Goal: Information Seeking & Learning: Learn about a topic

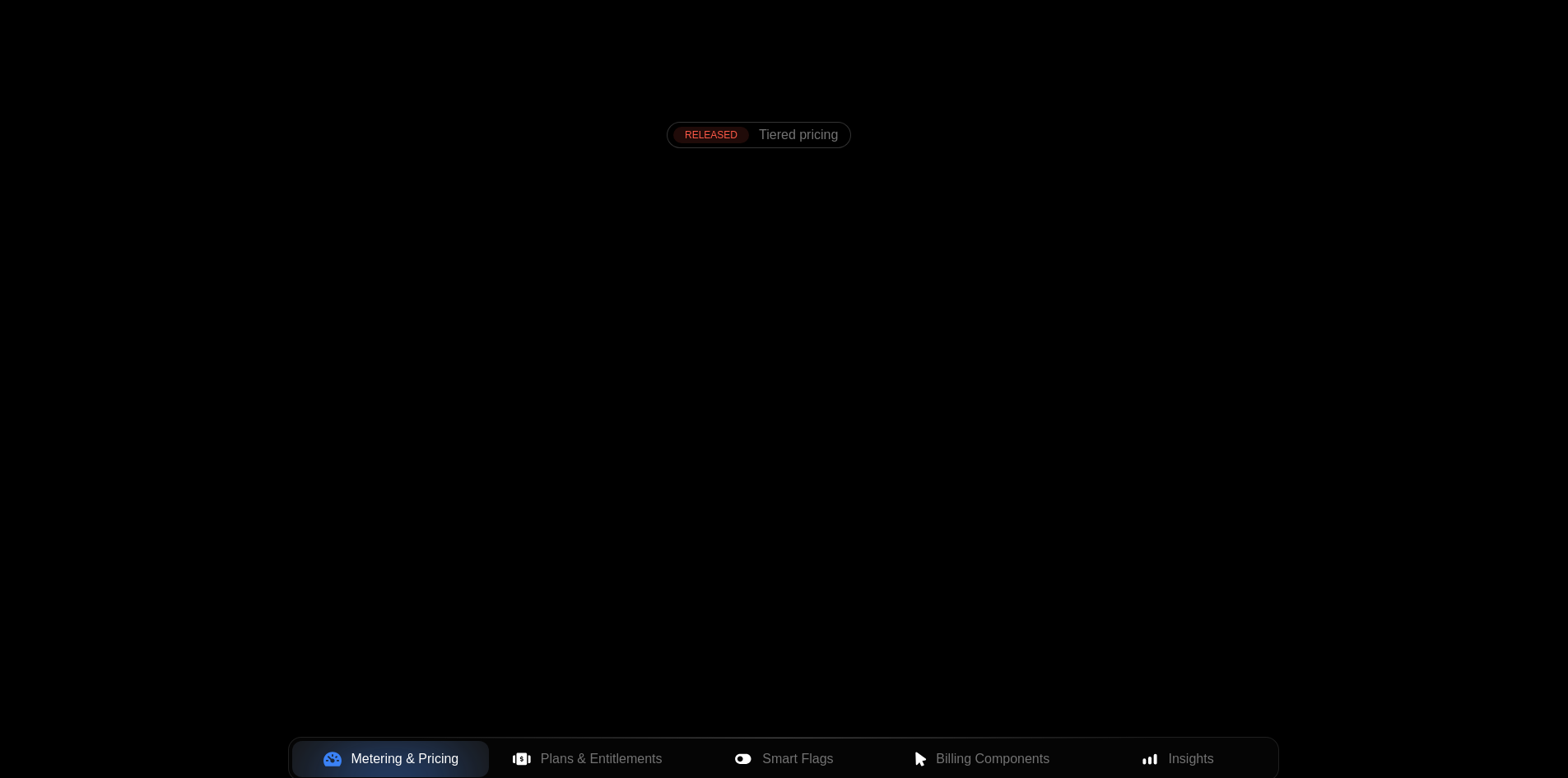
click at [1352, 360] on div "Products Developers Pricing Docs Resources Sign in Sign Up RELEASED Tiered pric…" at bounding box center [784, 246] width 1568 height 492
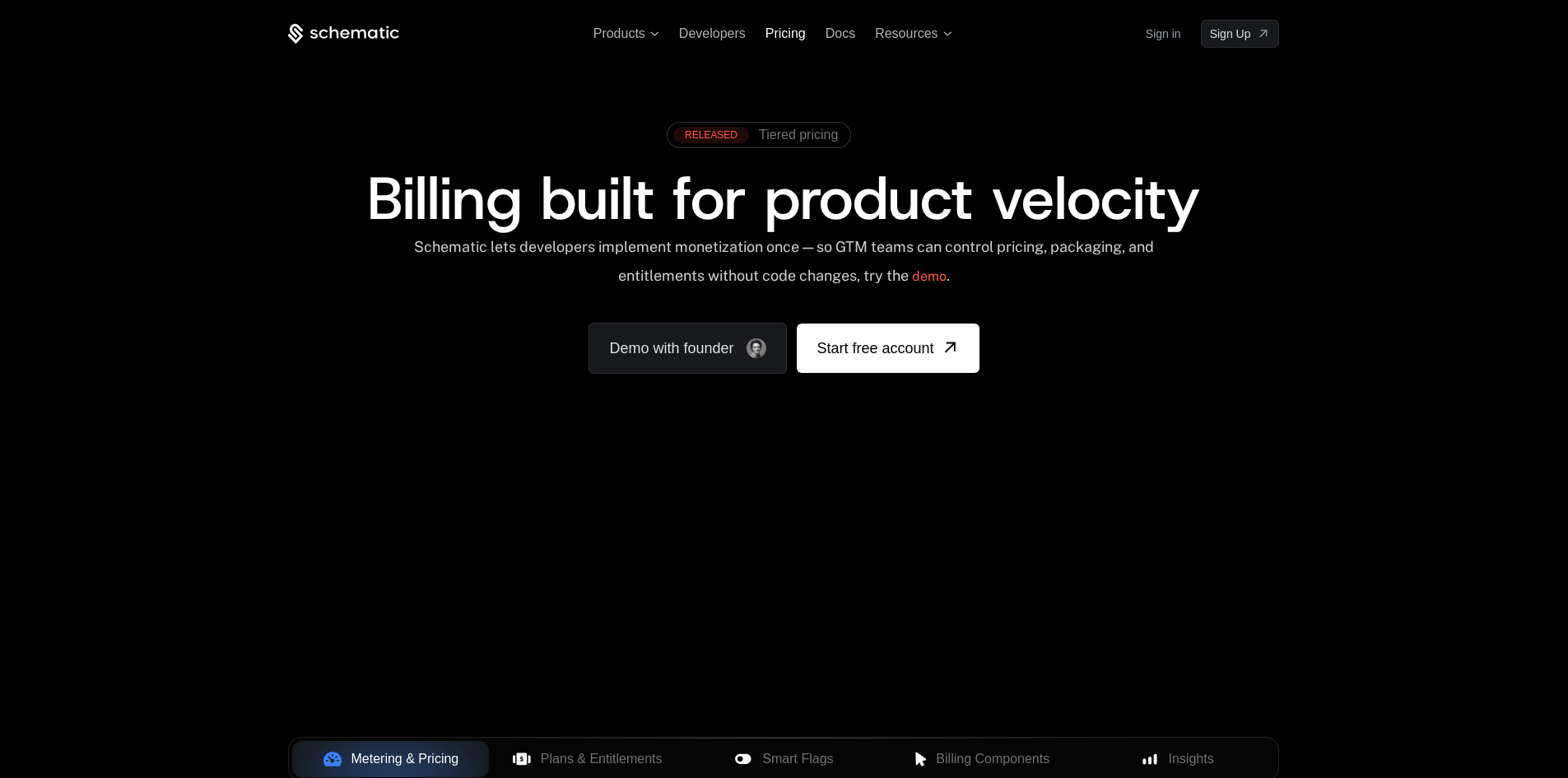
click at [783, 33] on span "Pricing" at bounding box center [785, 33] width 40 height 14
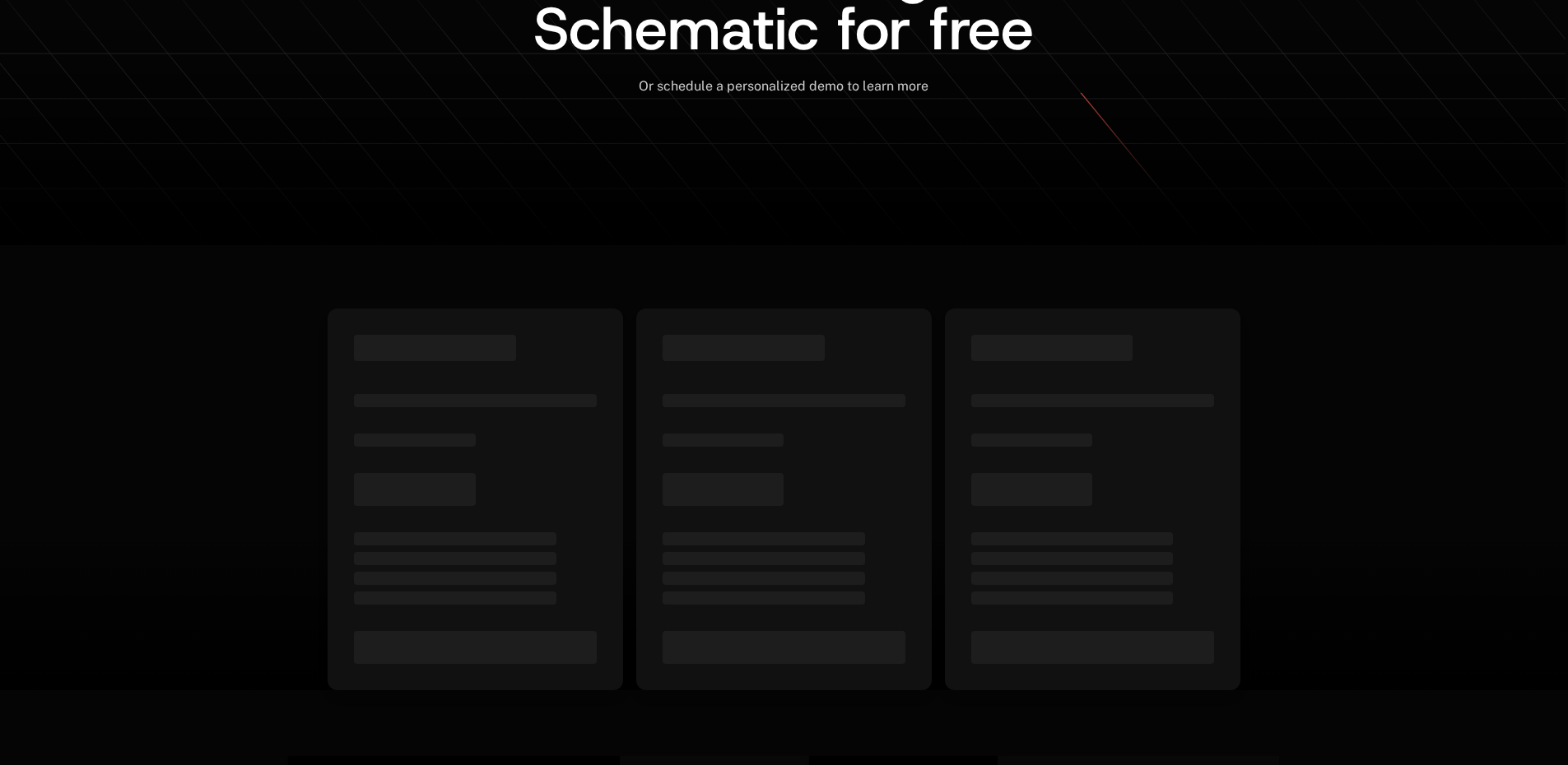
scroll to position [445, 0]
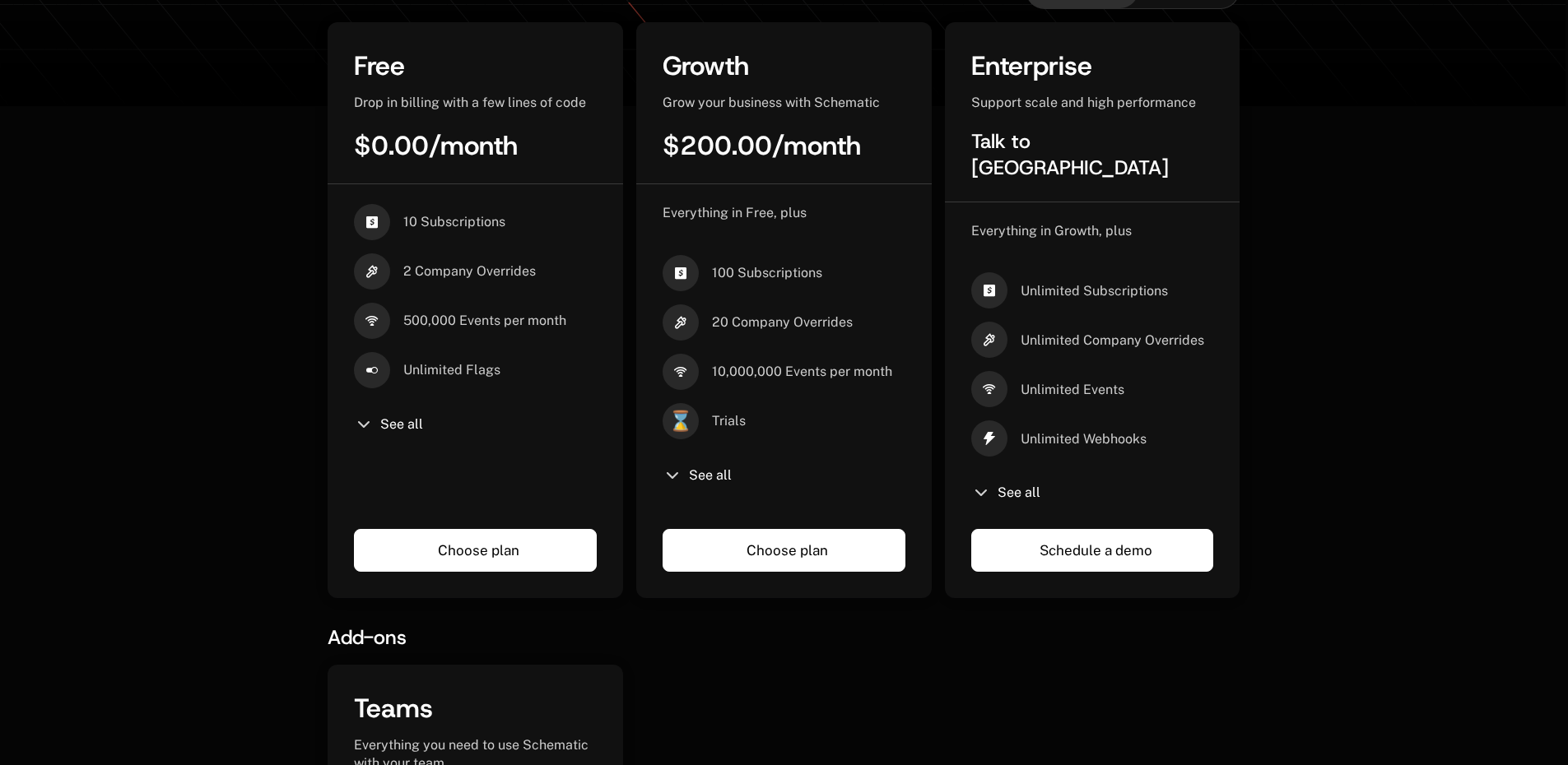
click at [1383, 366] on div "Plans Billed monthly Billed yearly Free Drop in billing with a few lines of cod…" at bounding box center [784, 553] width 1568 height 1253
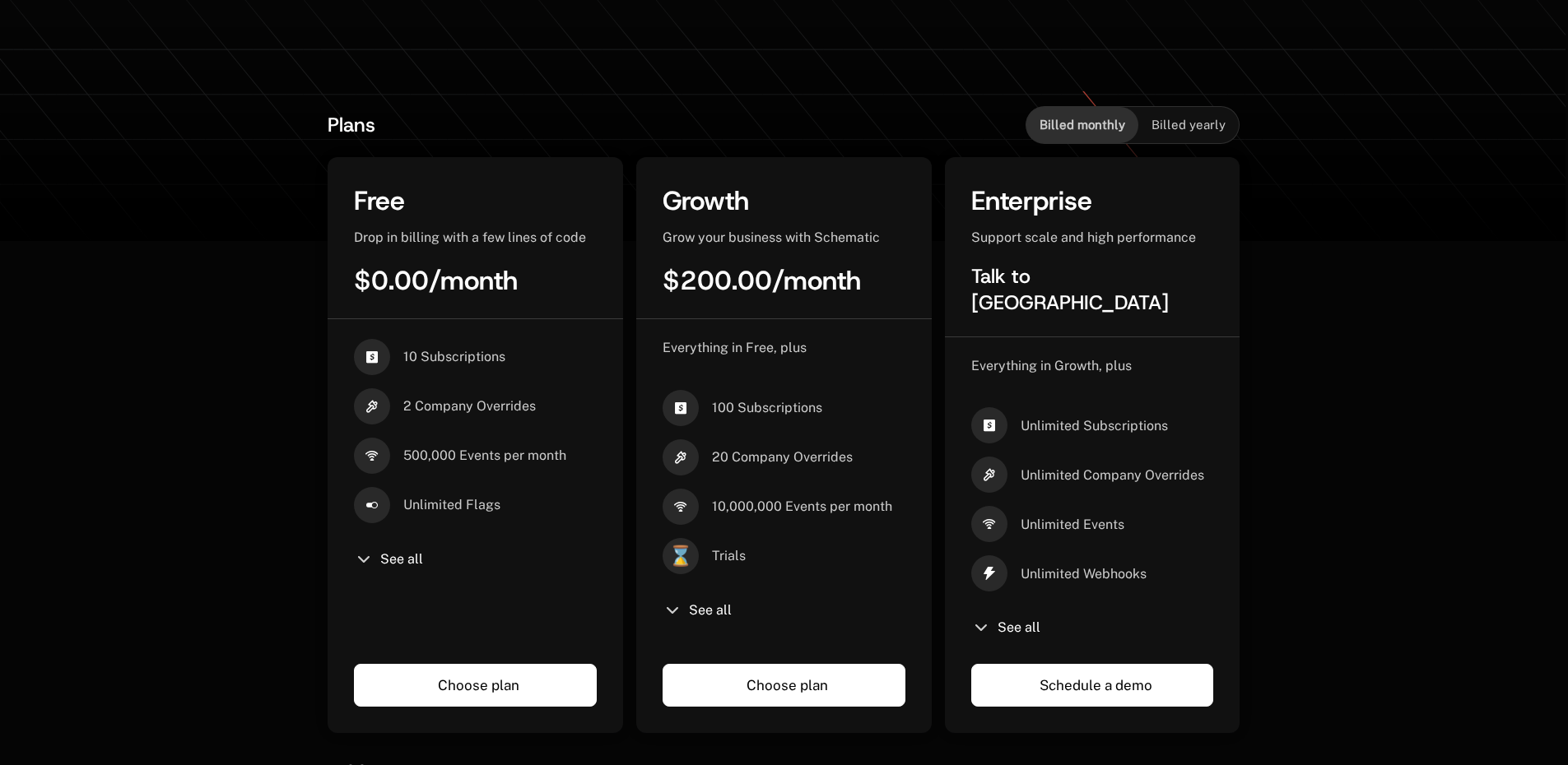
scroll to position [576, 0]
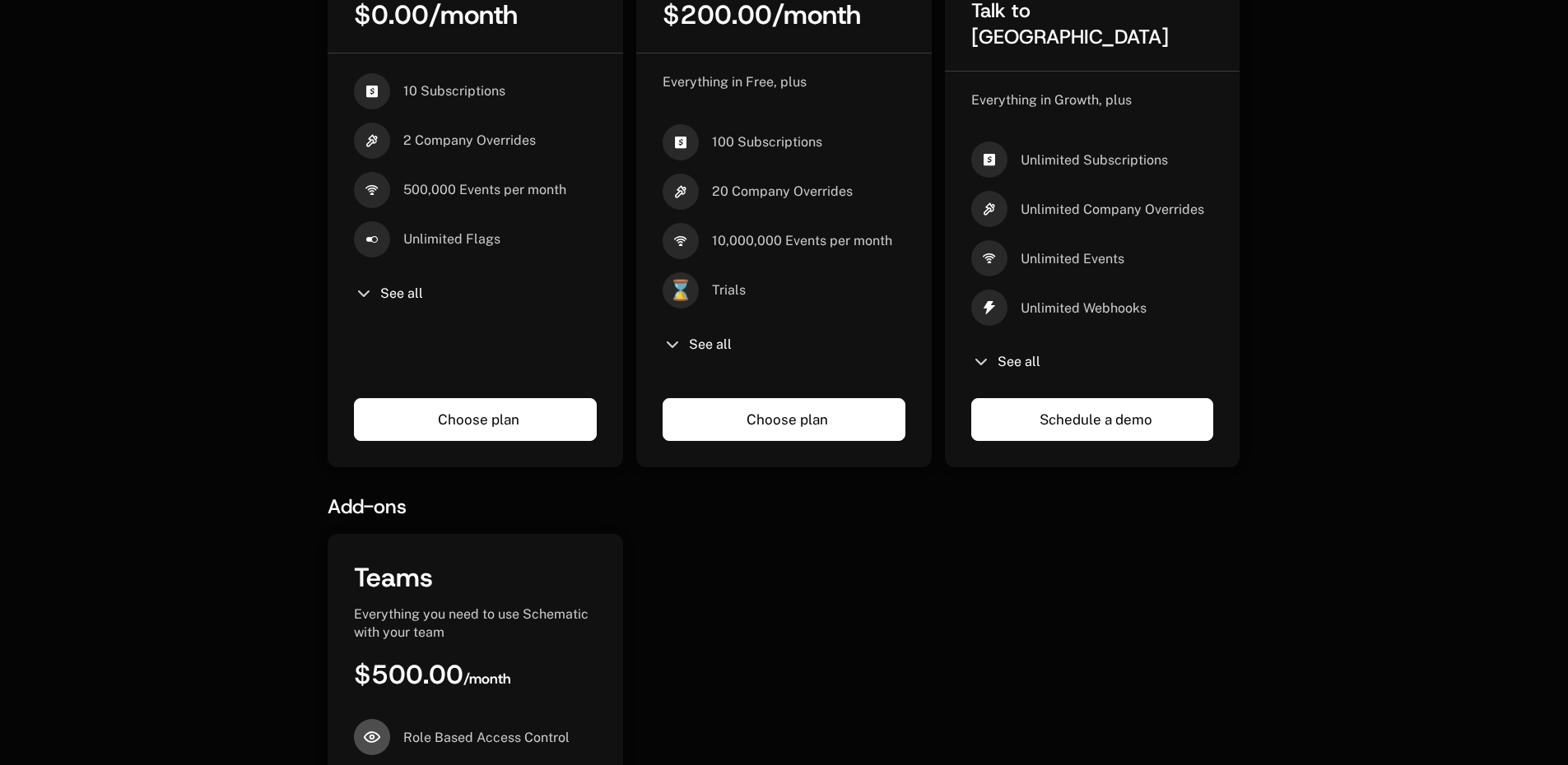
click at [123, 407] on div "Plans Billed monthly Billed yearly Free Drop in billing with a few lines of cod…" at bounding box center [784, 422] width 1568 height 1253
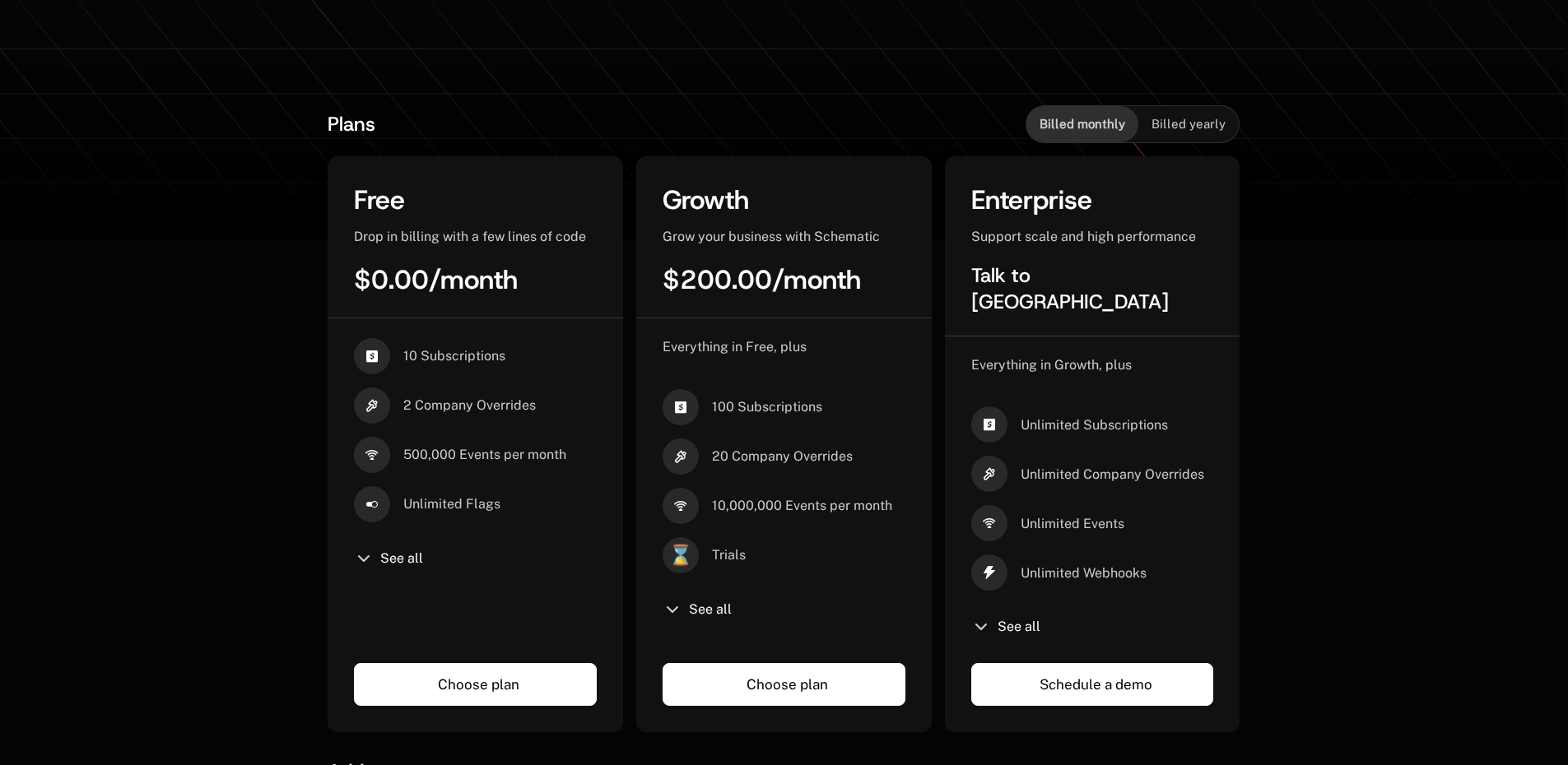
scroll to position [0, 0]
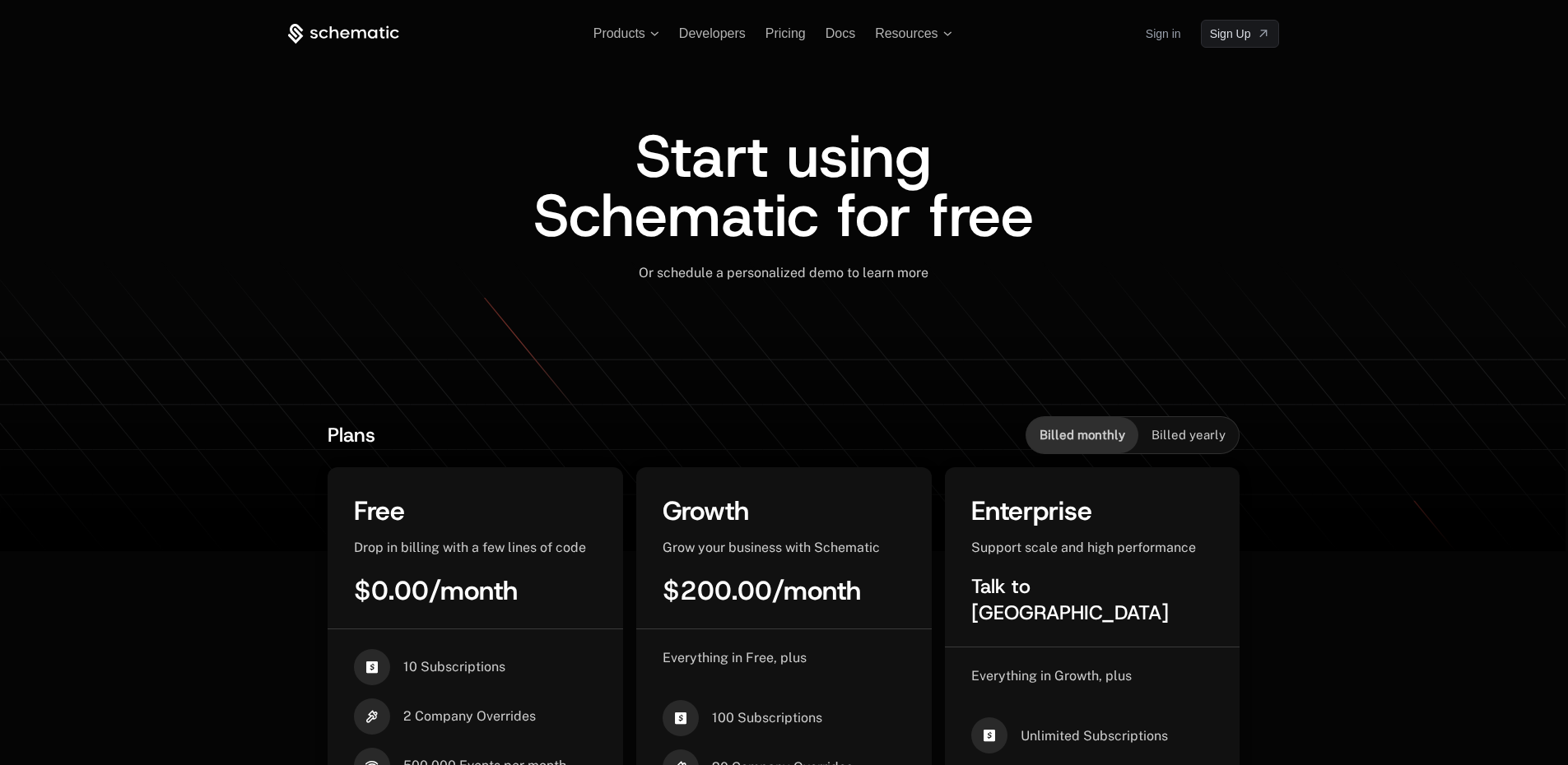
click at [652, 148] on span "Start using Schematic for free" at bounding box center [783, 185] width 501 height 138
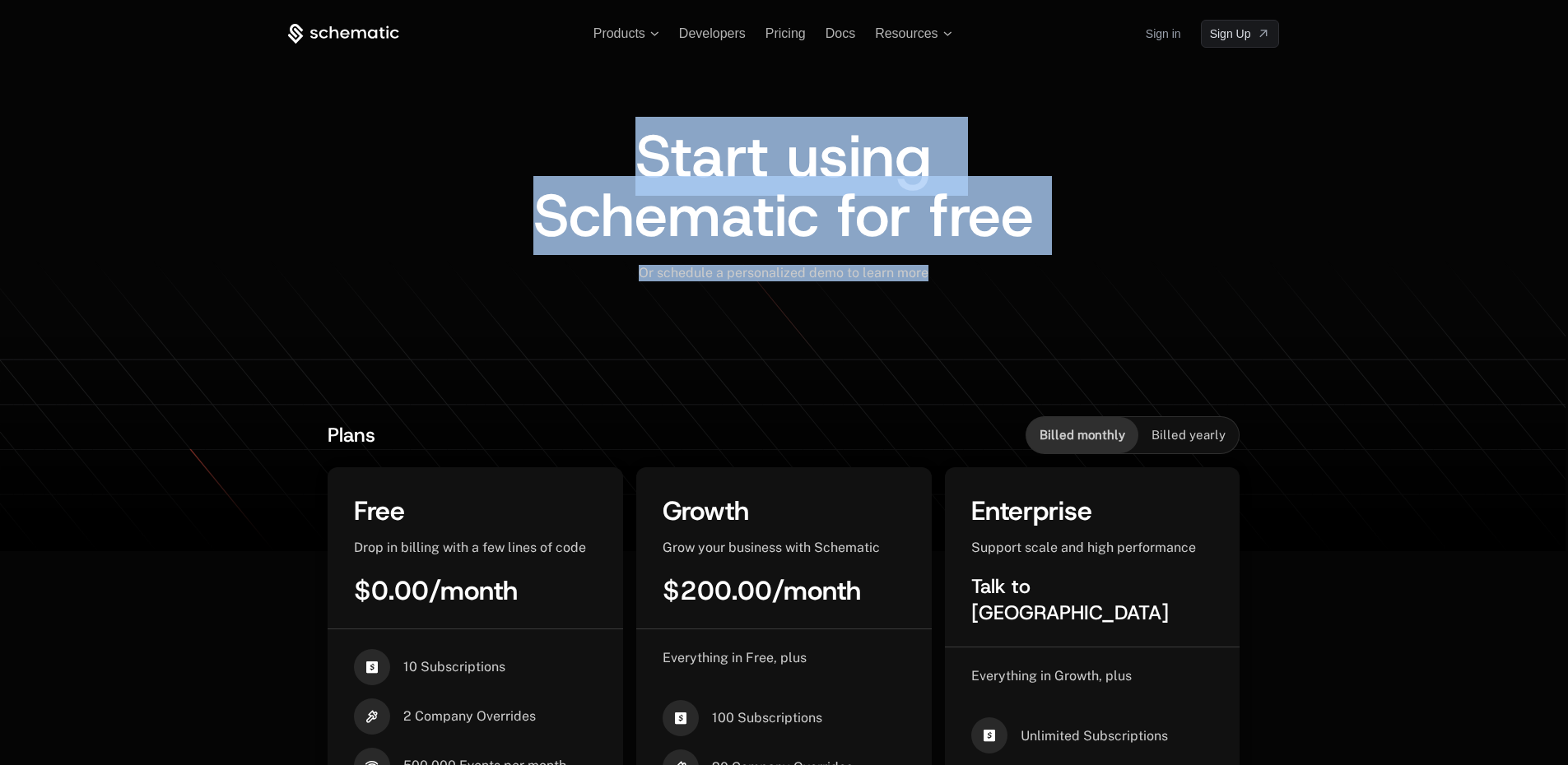
drag, startPoint x: 652, startPoint y: 148, endPoint x: 1071, endPoint y: 296, distance: 444.4
click at [1071, 296] on div "Start using Schematic for free Or schedule a personalized demo to learn more ﻿" at bounding box center [783, 216] width 828 height 177
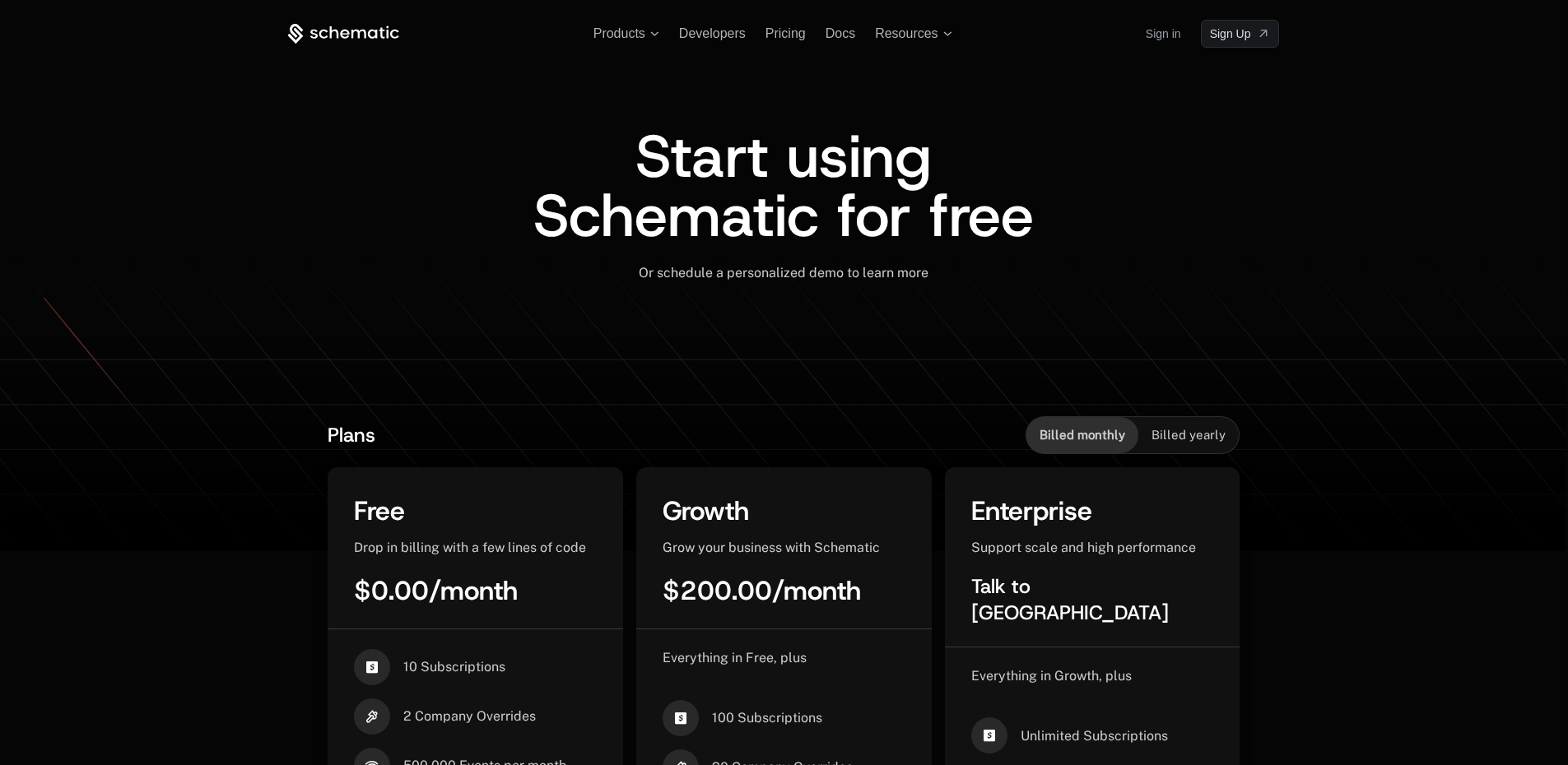
click at [1495, 316] on icon at bounding box center [784, 406] width 1568 height 292
click at [1419, 336] on icon at bounding box center [784, 442] width 1568 height 218
